Goal: Transaction & Acquisition: Obtain resource

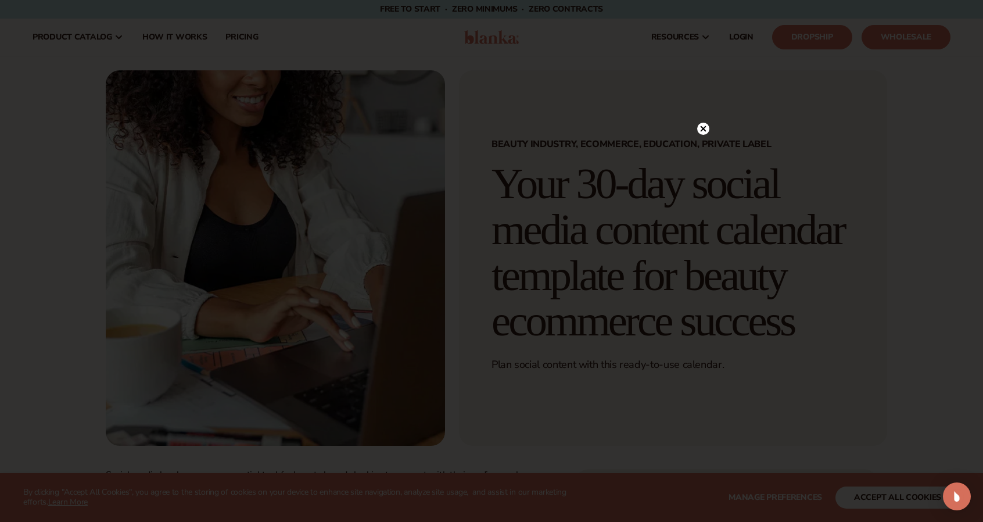
click at [704, 129] on icon at bounding box center [704, 129] width 6 height 6
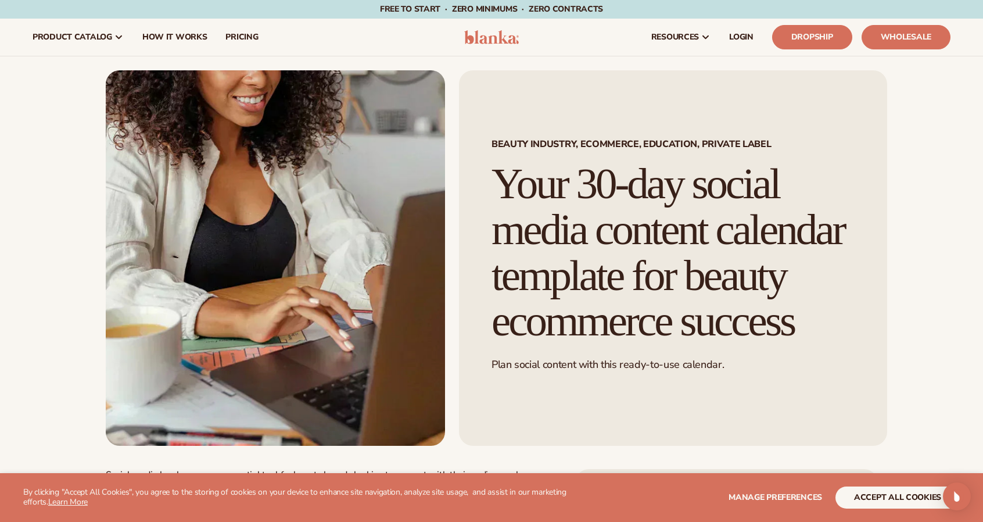
click at [490, 44] on img at bounding box center [491, 37] width 55 height 14
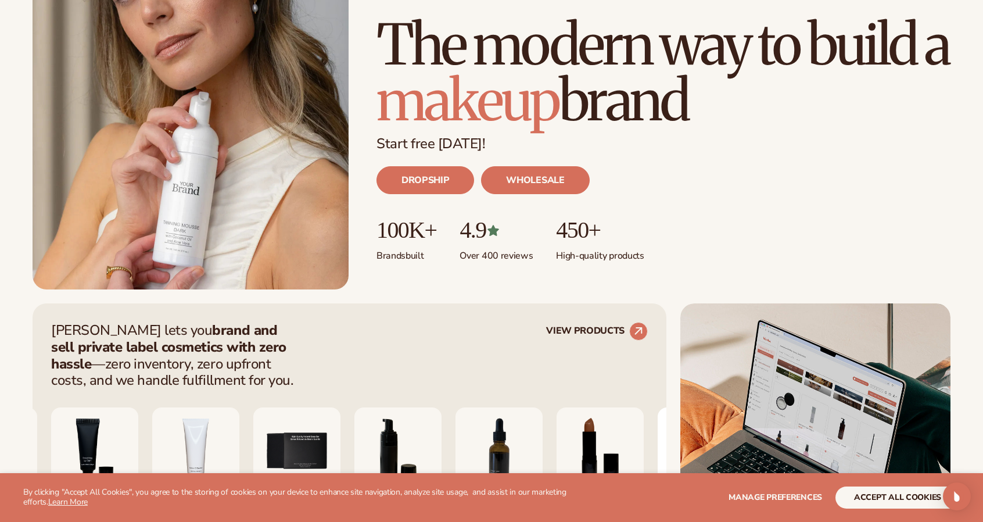
scroll to position [180, 0]
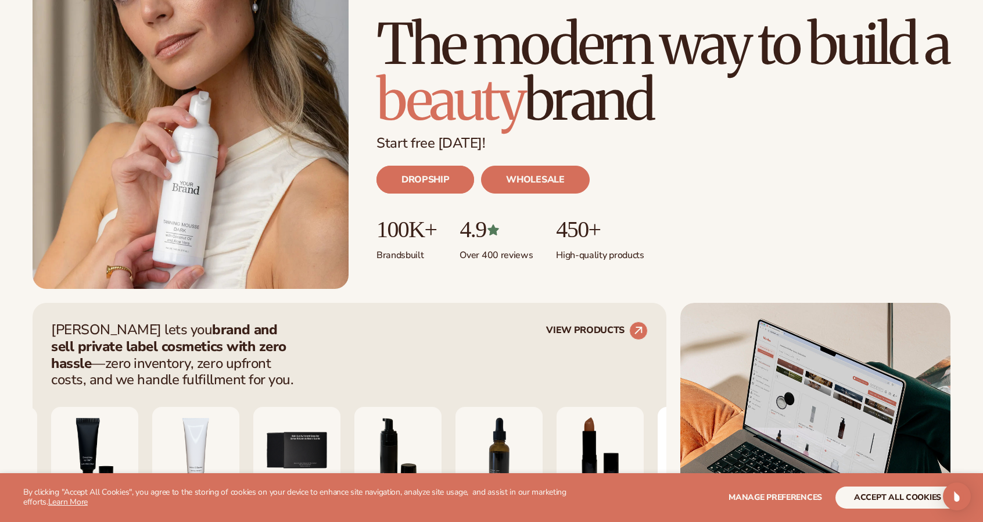
click at [427, 188] on link "DROPSHIP" at bounding box center [426, 180] width 98 height 28
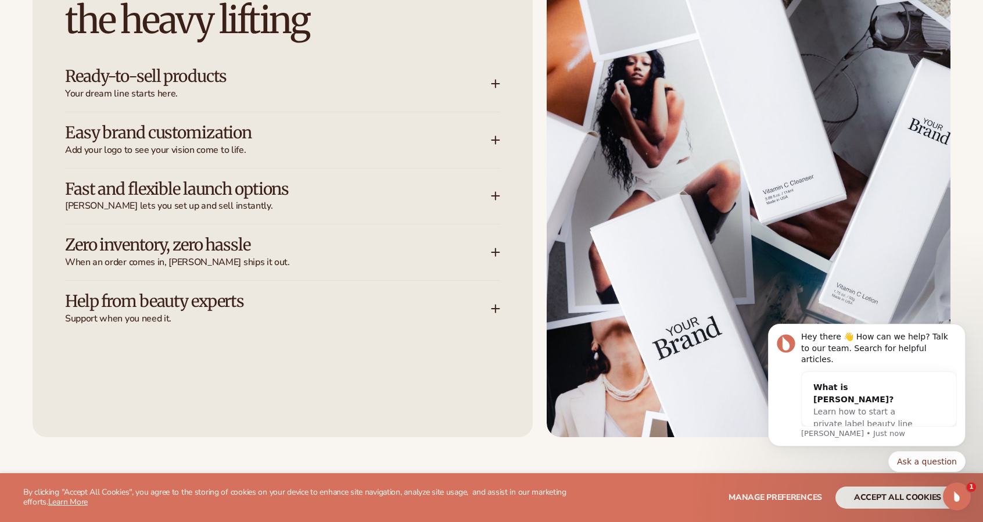
scroll to position [1796, 0]
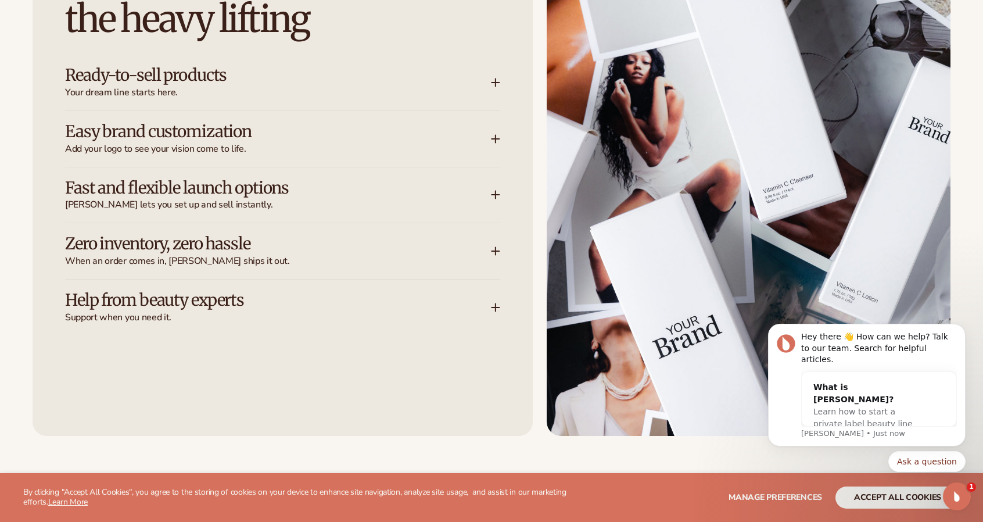
click at [285, 85] on div "Ready-to-sell products Your dream line starts here." at bounding box center [278, 82] width 426 height 33
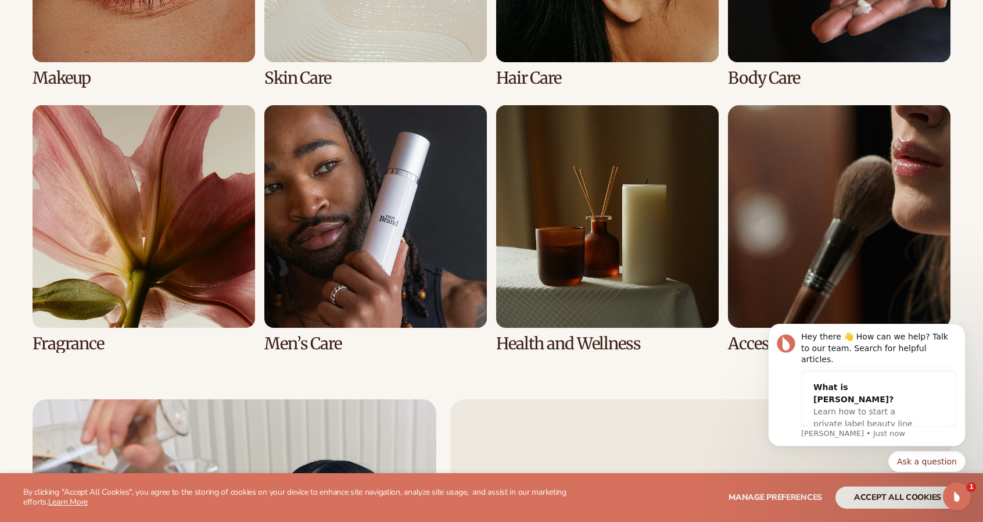
scroll to position [2767, 0]
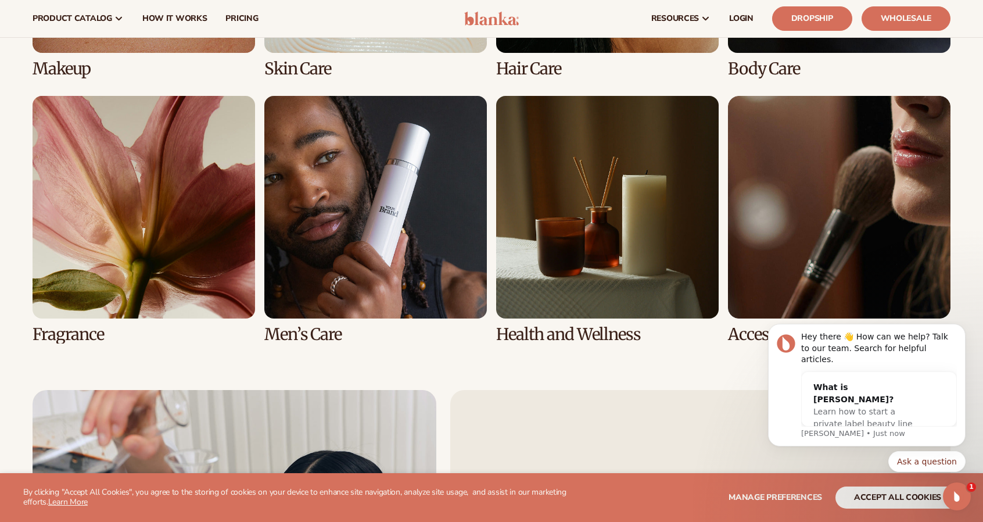
click at [361, 207] on link "6 / 8" at bounding box center [375, 220] width 223 height 248
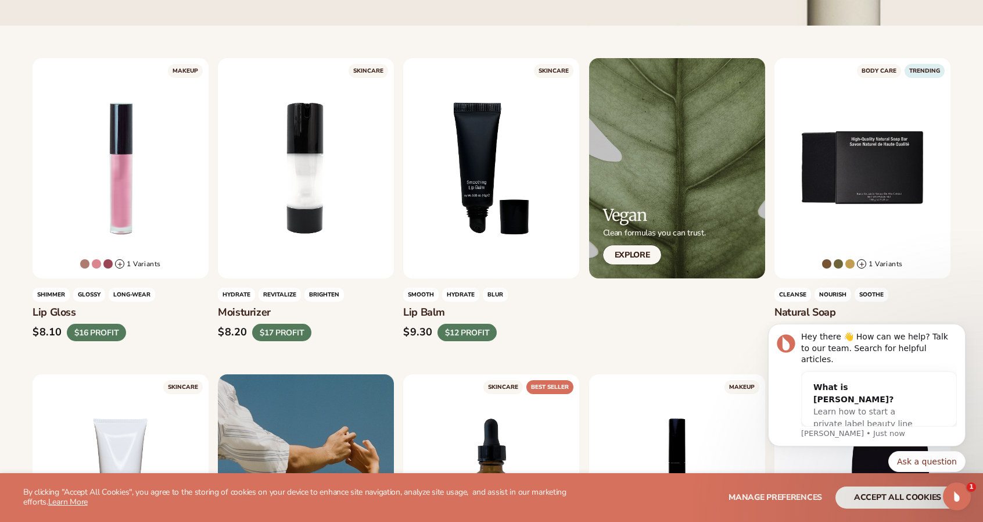
scroll to position [325, 0]
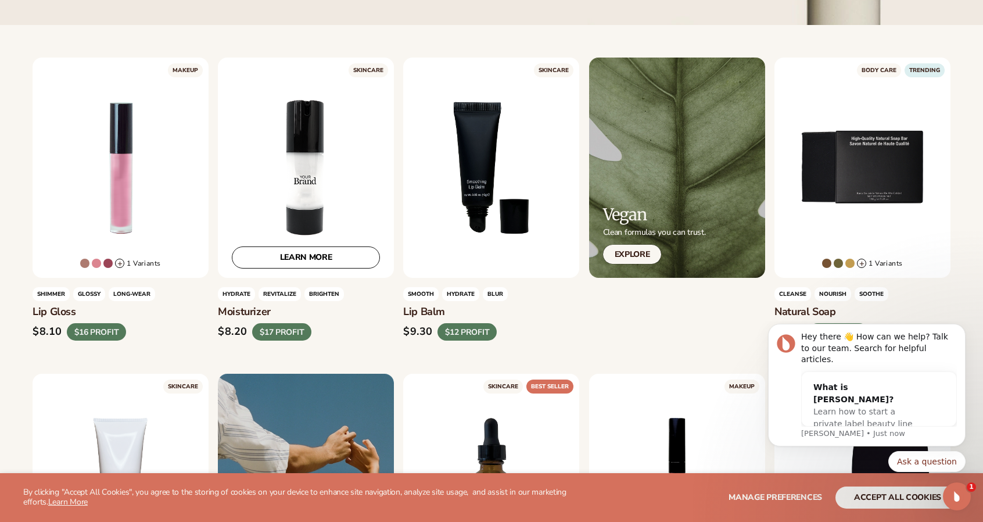
click at [292, 187] on div "LEARN MORE" at bounding box center [306, 168] width 176 height 220
click at [303, 269] on div "LEARN MORE" at bounding box center [306, 168] width 176 height 220
click at [292, 266] on link "LEARN MORE" at bounding box center [306, 257] width 148 height 22
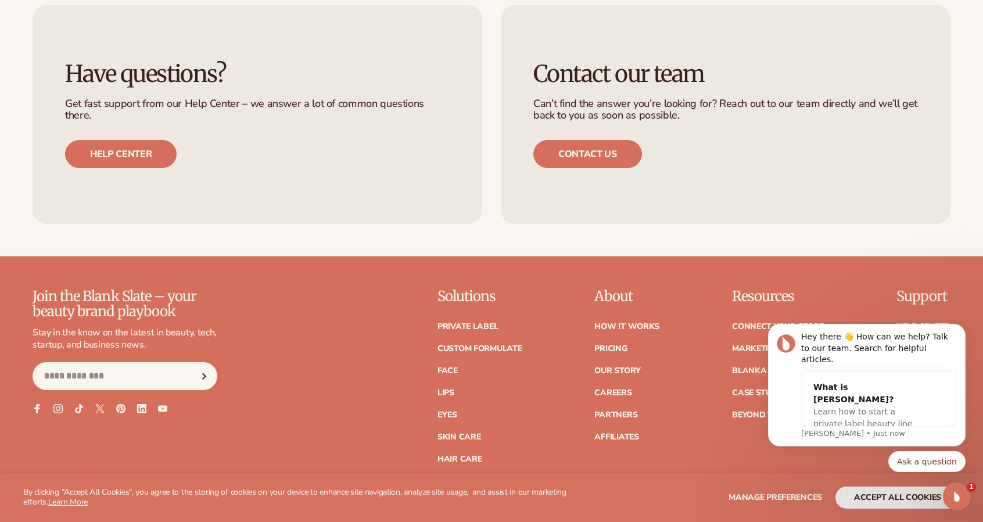
scroll to position [4067, 0]
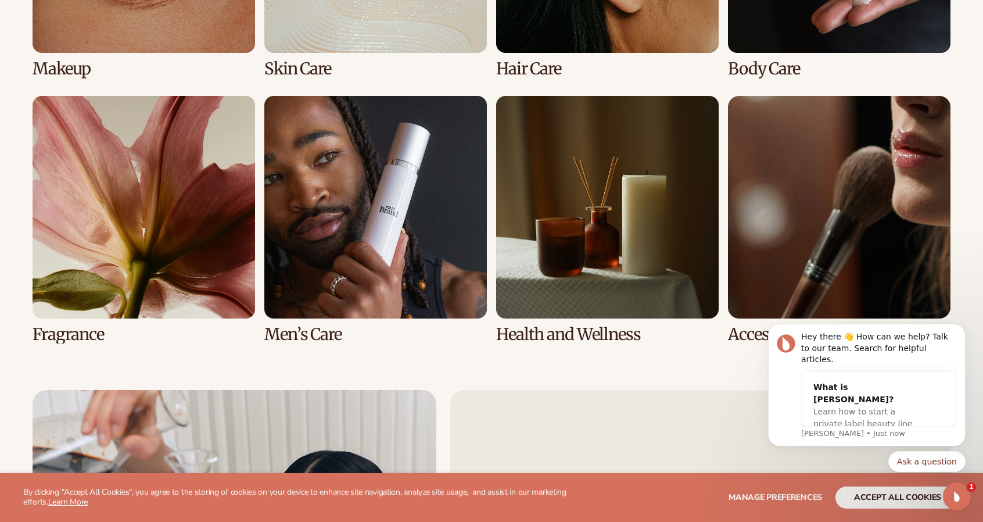
click at [603, 179] on link "7 / 8" at bounding box center [607, 220] width 223 height 248
click at [566, 333] on link "7 / 8" at bounding box center [607, 220] width 223 height 248
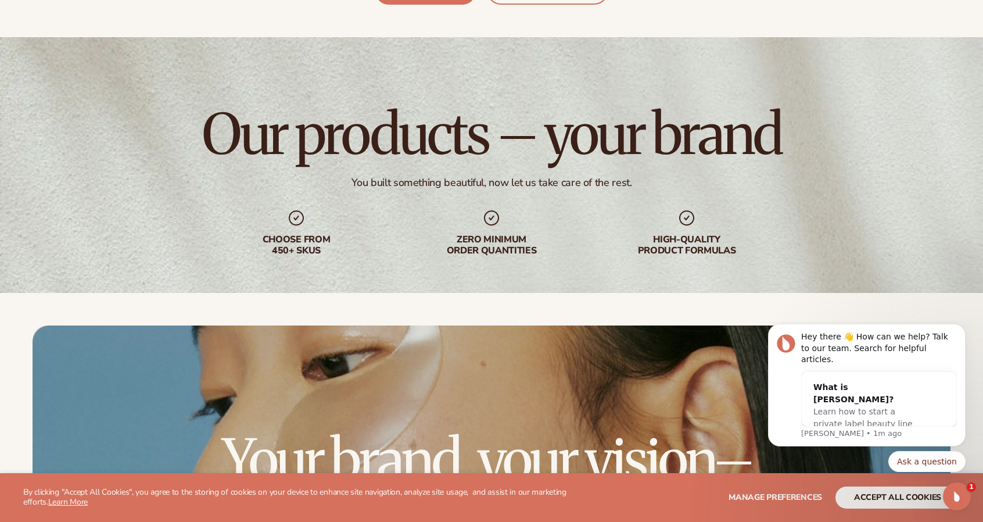
scroll to position [3270, 0]
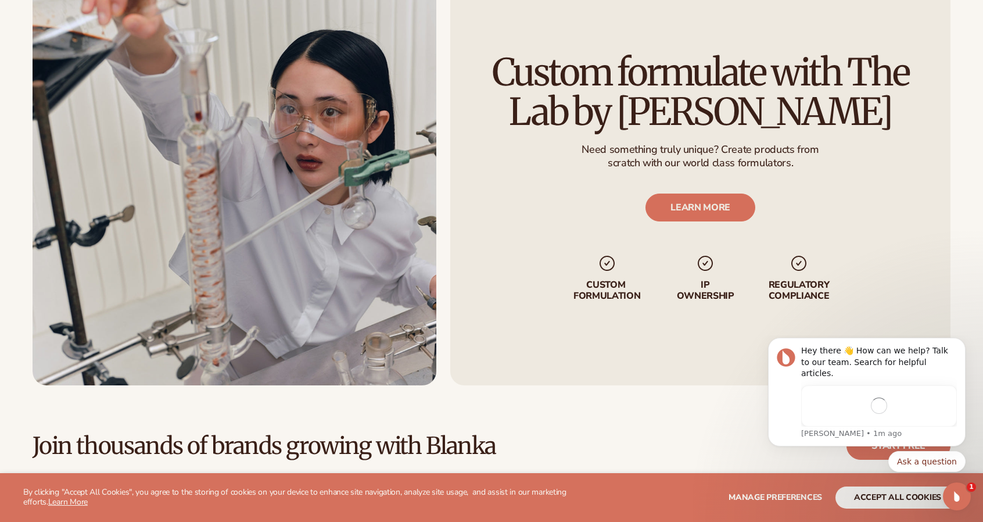
scroll to position [3274, 0]
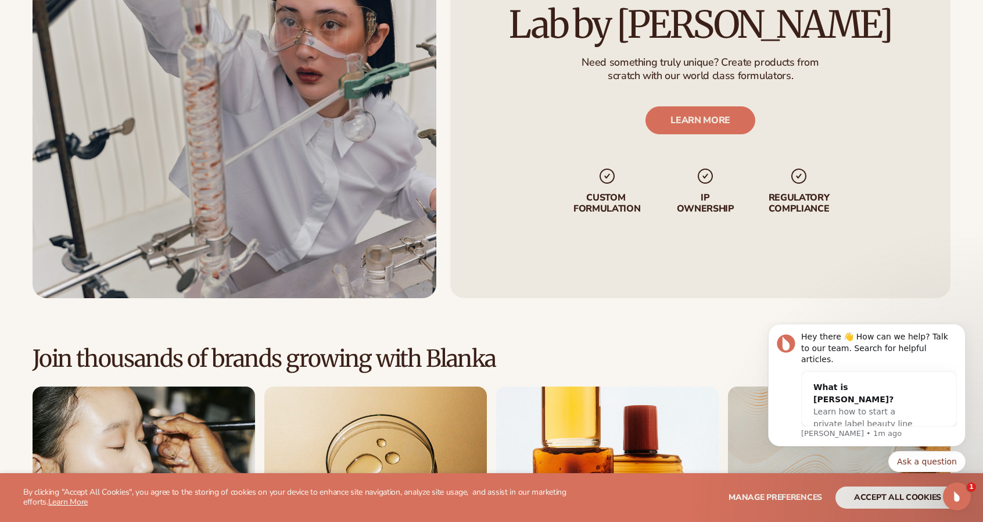
click at [864, 498] on body "Hey there 👋 How can we help? Talk to our team. Search for helpful articles. Wha…" at bounding box center [866, 418] width 223 height 185
click at [964, 331] on icon "Dismiss notification" at bounding box center [962, 327] width 6 height 6
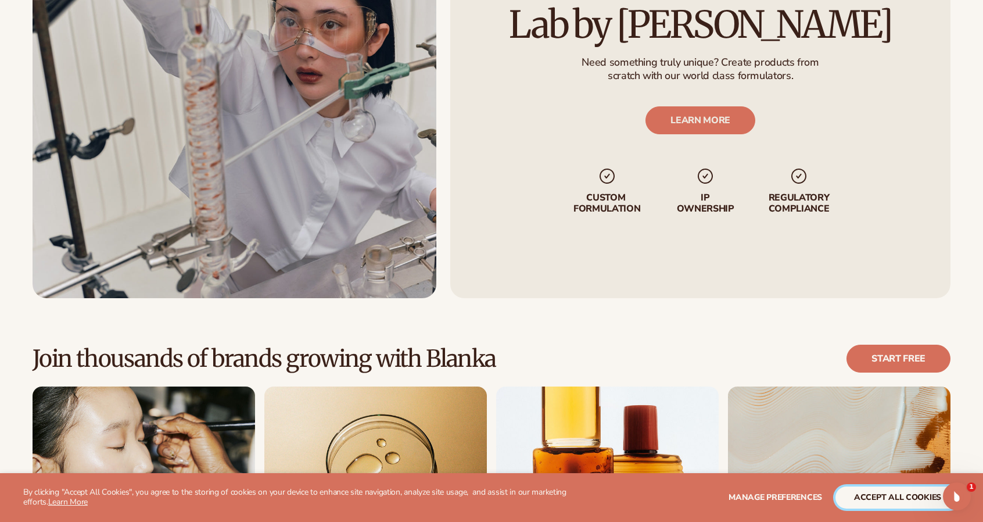
click at [869, 493] on button "accept all cookies" at bounding box center [898, 497] width 124 height 22
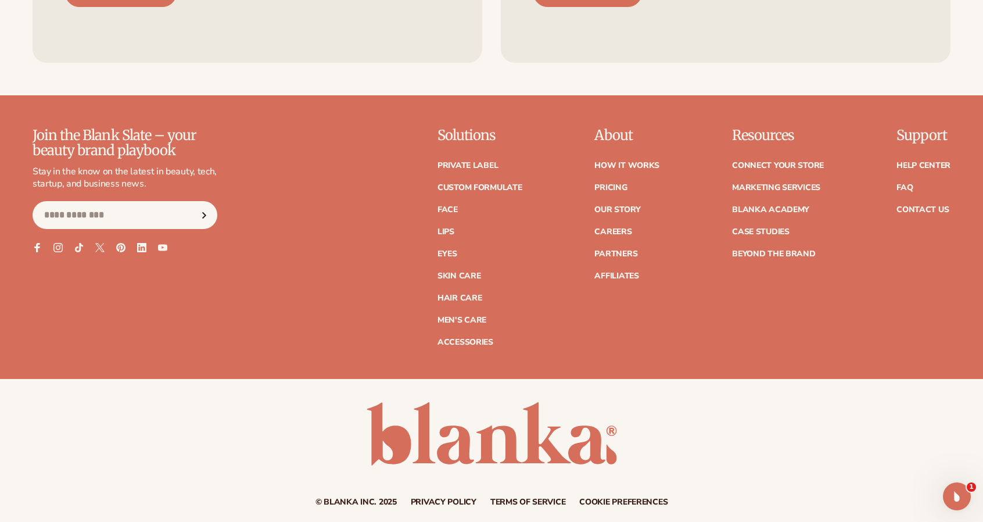
scroll to position [5159, 0]
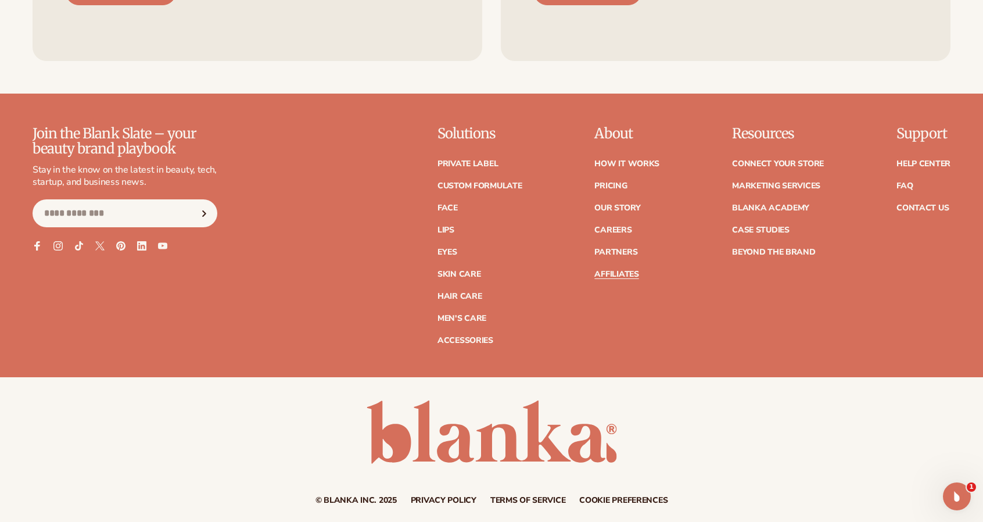
click at [617, 270] on link "Affiliates" at bounding box center [616, 274] width 44 height 8
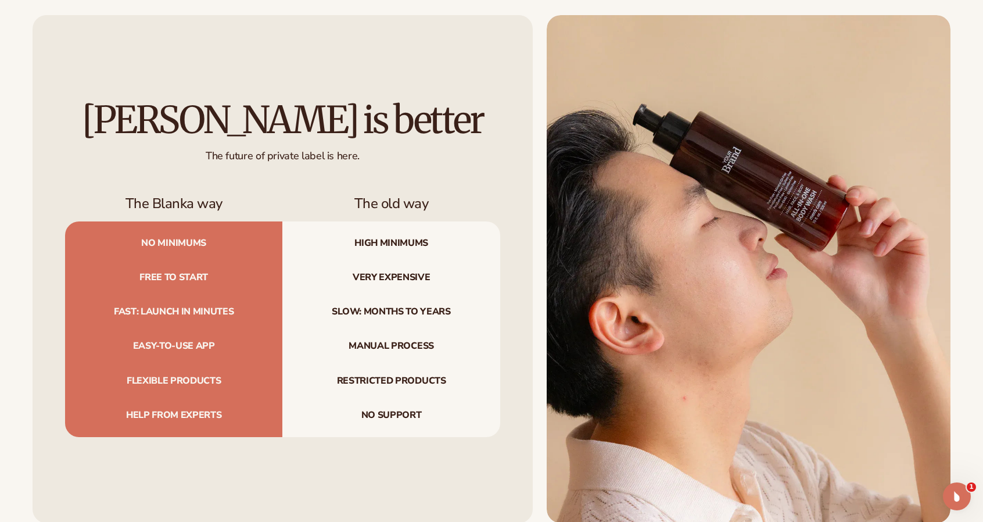
scroll to position [1605, 0]
